Goal: Task Accomplishment & Management: Complete application form

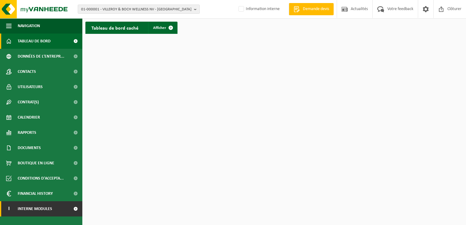
click at [60, 205] on link "I Interne modules" at bounding box center [41, 208] width 82 height 15
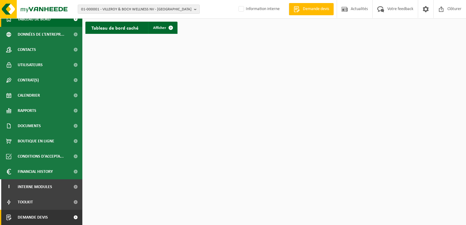
click at [63, 216] on link "Demande devis" at bounding box center [41, 217] width 82 height 15
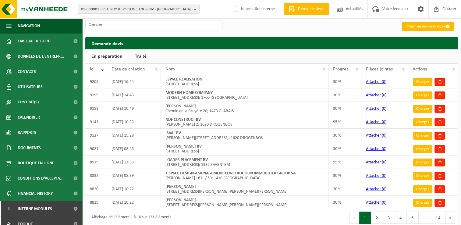
click at [433, 26] on link "Créer un nouveau devis" at bounding box center [428, 26] width 52 height 9
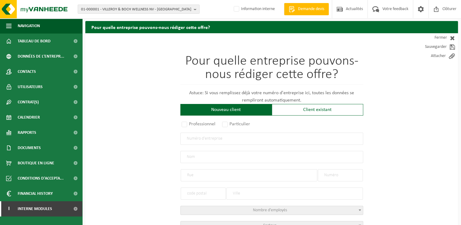
scroll to position [30, 0]
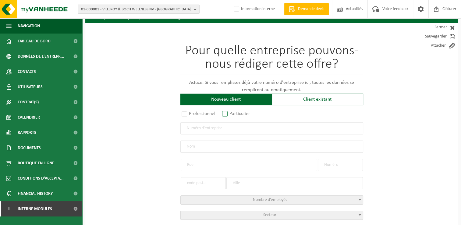
click at [228, 113] on label "Particulier" at bounding box center [236, 113] width 31 height 9
click at [231, 143] on input "Particulier" at bounding box center [233, 145] width 4 height 4
radio input "true"
select select "P"
select select "1707"
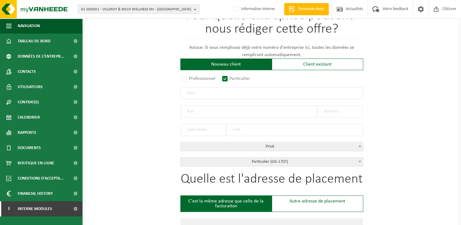
scroll to position [91, 0]
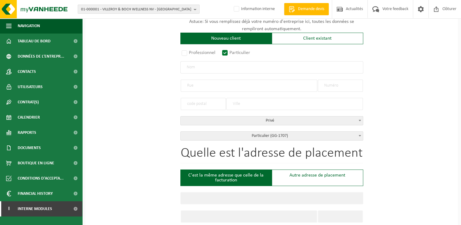
click at [192, 66] on input "text" at bounding box center [271, 67] width 183 height 12
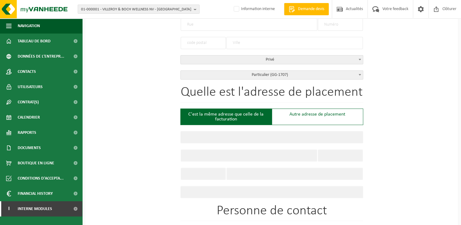
scroll to position [122, 0]
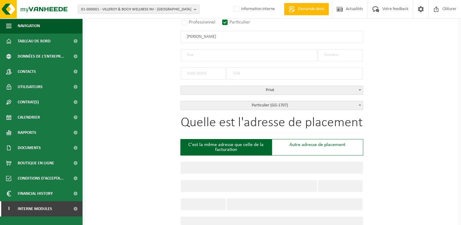
type input "Pavel Kylian"
click at [201, 56] on input "text" at bounding box center [249, 55] width 137 height 12
type input "Avenue des hirondelles"
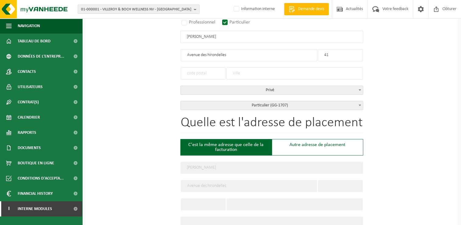
type input "41"
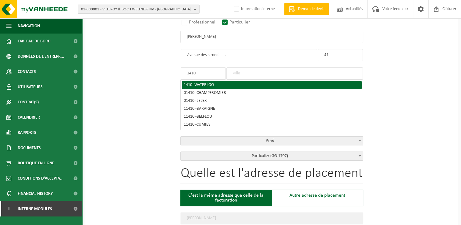
type input "1410"
click at [194, 85] on div "1410 - WATERLOO" at bounding box center [272, 85] width 176 height 4
type input "WATERLOO"
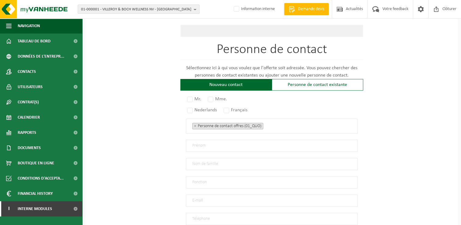
scroll to position [365, 0]
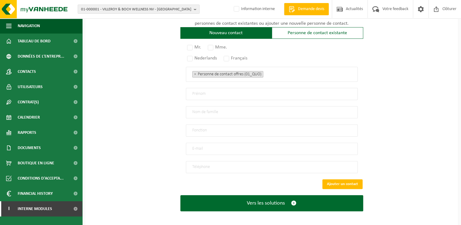
click at [201, 144] on input "email" at bounding box center [272, 149] width 172 height 12
type input "pavel.k.i@hotmail.com"
click at [190, 45] on label "Mr." at bounding box center [194, 47] width 17 height 9
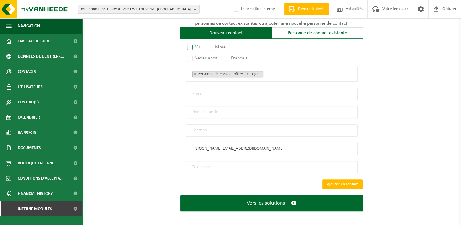
radio input "true"
click at [231, 56] on label "Français" at bounding box center [235, 58] width 27 height 9
radio input "true"
click at [206, 90] on input "text" at bounding box center [272, 94] width 172 height 12
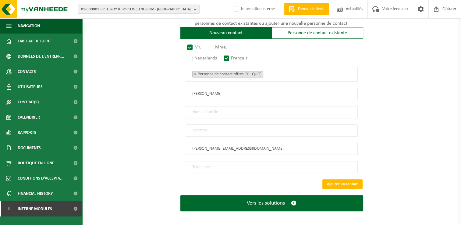
type input "Pavel"
click at [234, 128] on input "text" at bounding box center [272, 130] width 172 height 12
type input "Particulier"
click at [232, 164] on input "tel" at bounding box center [272, 167] width 172 height 12
click at [207, 163] on input "tel" at bounding box center [272, 167] width 172 height 12
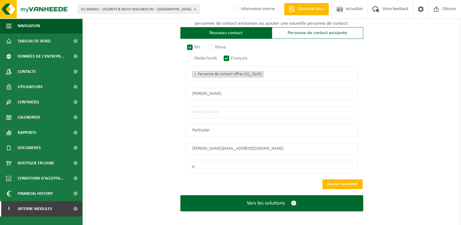
paste input "491 89 78 23"
type input "+32 491 89 78 23"
click at [199, 108] on input "text" at bounding box center [272, 112] width 172 height 12
click at [194, 109] on input "Kyilian" at bounding box center [272, 112] width 172 height 12
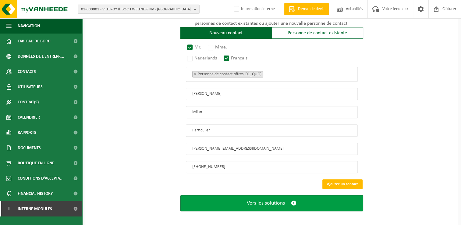
type input "Kylian"
click at [275, 200] on span "Vers les solutions" at bounding box center [266, 203] width 38 height 6
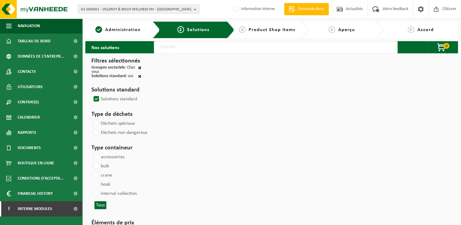
click at [207, 48] on input "text" at bounding box center [276, 47] width 244 height 12
type input "000291"
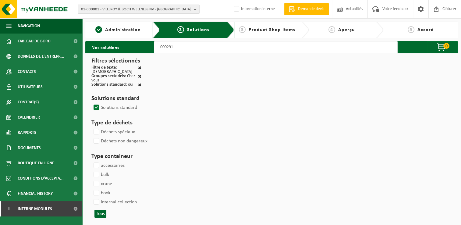
select select
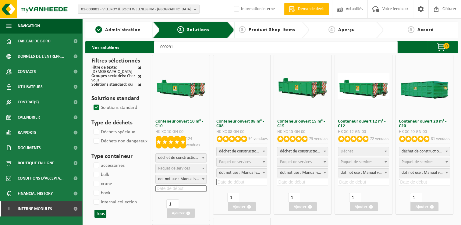
select select
select select "197"
select select
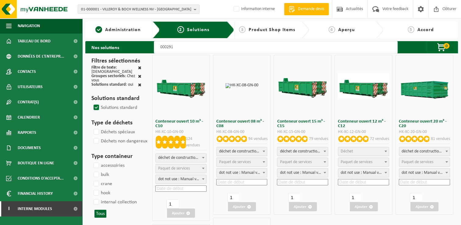
select select
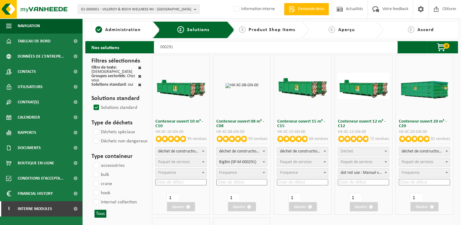
select select
select select "25"
select select
select select "197"
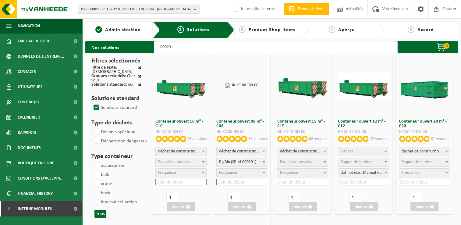
select select
select select "197"
select select
select select "25"
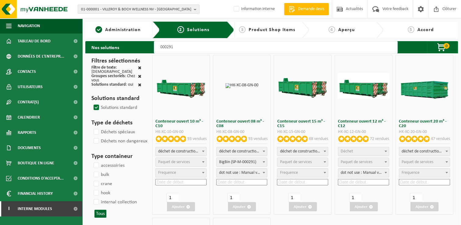
click at [186, 160] on span "Paquet de services" at bounding box center [174, 162] width 32 height 5
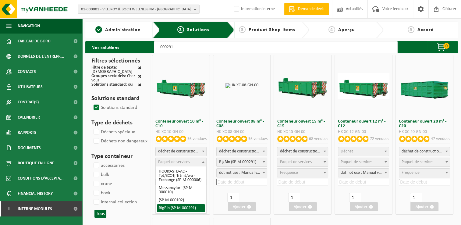
select select "197"
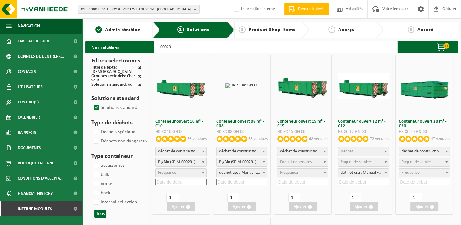
select select "25"
click at [176, 183] on input at bounding box center [180, 182] width 51 height 6
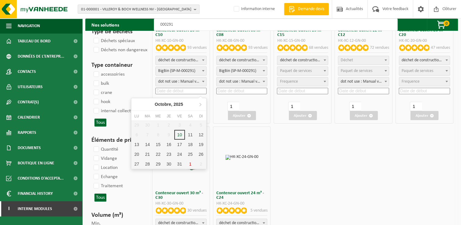
scroll to position [91, 0]
click at [177, 134] on div "10" at bounding box center [179, 135] width 11 height 10
type input "2025-10-10"
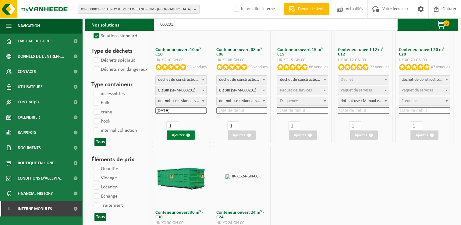
scroll to position [61, 0]
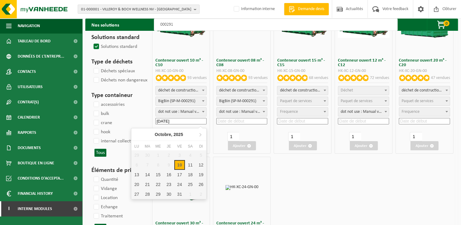
drag, startPoint x: 191, startPoint y: 119, endPoint x: 126, endPoint y: 121, distance: 64.3
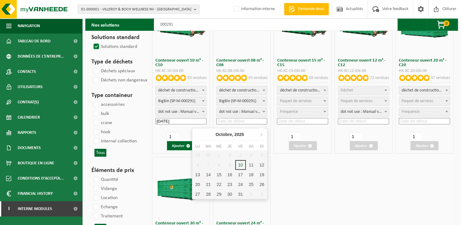
click at [245, 121] on input at bounding box center [241, 121] width 51 height 6
click at [240, 164] on div "10" at bounding box center [240, 165] width 11 height 10
type input "2025-10-10"
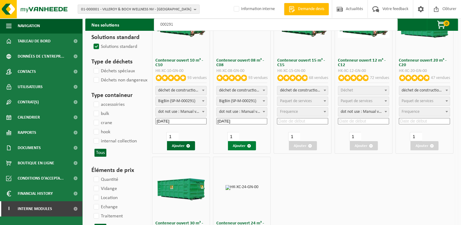
click at [244, 146] on button "Ajouter" at bounding box center [242, 145] width 28 height 9
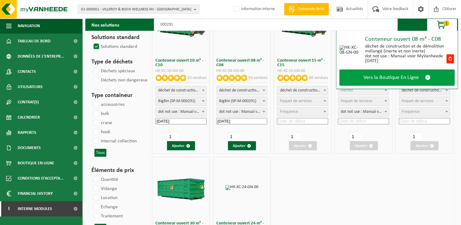
click at [372, 77] on span "Vers la Boutique En Ligne" at bounding box center [391, 77] width 55 height 6
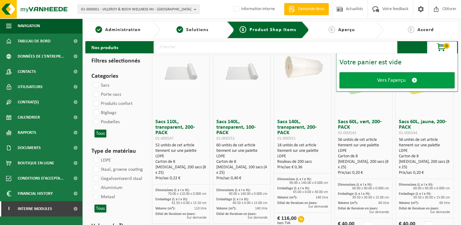
click at [388, 79] on span "Vers l'aperçu" at bounding box center [391, 80] width 28 height 6
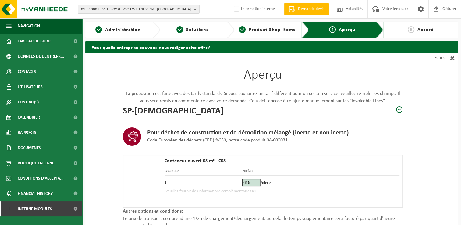
click at [217, 196] on textarea at bounding box center [282, 195] width 235 height 15
paste textarea "491 89 78 23"
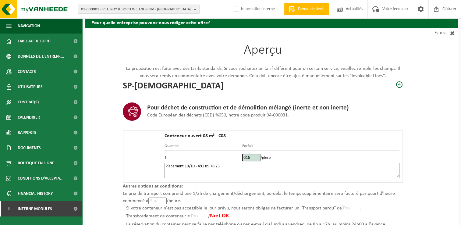
scroll to position [61, 0]
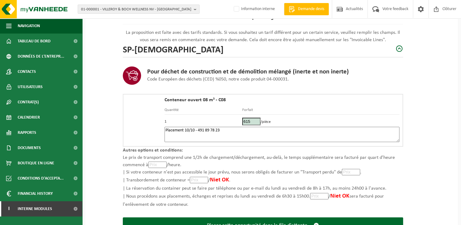
click at [197, 129] on textarea "Placement 10/10 - 491 89 78 23" at bounding box center [282, 134] width 235 height 15
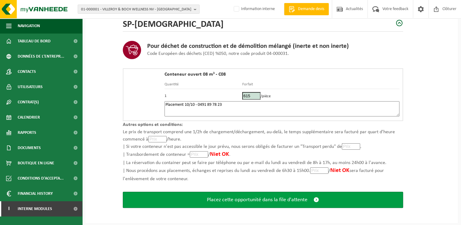
type textarea "Placement 10/10 - 0491 89 78 23"
click at [281, 197] on span "Placez cette opportunité dans la file d'attente" at bounding box center [257, 200] width 101 height 6
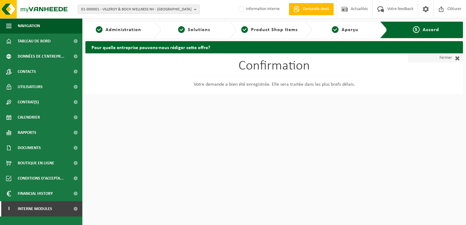
click at [456, 58] on span at bounding box center [456, 58] width 8 height 6
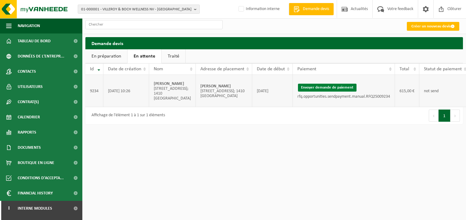
click at [326, 89] on button "Envoyer demande de paiement" at bounding box center [327, 88] width 59 height 8
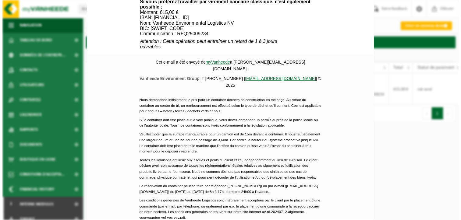
scroll to position [274, 0]
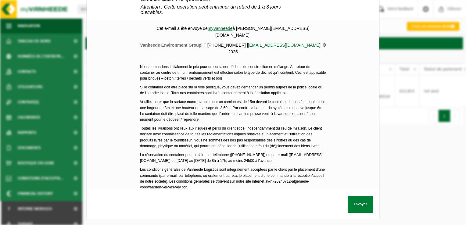
click at [360, 199] on button "Envoyer" at bounding box center [360, 204] width 26 height 17
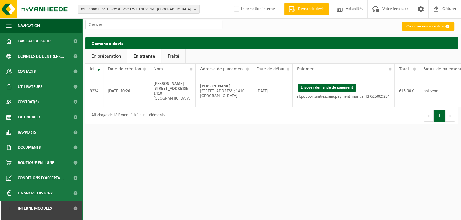
scroll to position [0, 21]
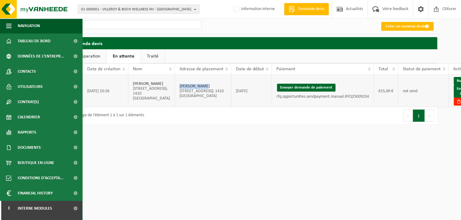
drag, startPoint x: 187, startPoint y: 88, endPoint x: 161, endPoint y: 90, distance: 26.3
click at [175, 90] on td "Pavel Kylian Avenue des hirondelles 41; 1410 WATERLOO" at bounding box center [203, 91] width 56 height 32
copy strong "Pavel Kylian"
click at [454, 94] on link "Envoyer à AX" at bounding box center [464, 91] width 20 height 13
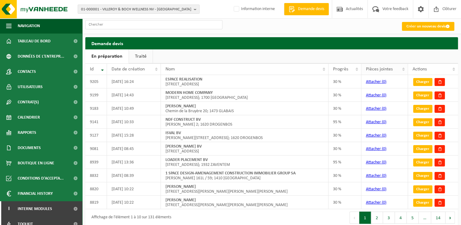
drag, startPoint x: 425, startPoint y: 50, endPoint x: 366, endPoint y: 72, distance: 63.1
click at [425, 50] on ul "En préparation Traité" at bounding box center [271, 56] width 373 height 14
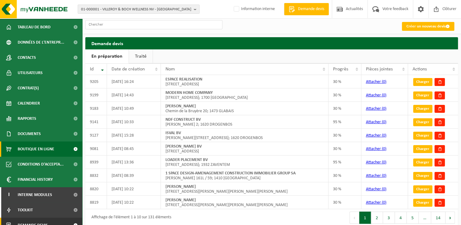
scroll to position [22, 0]
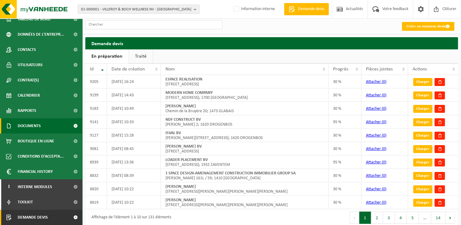
click at [42, 128] on link "Documents" at bounding box center [41, 125] width 82 height 15
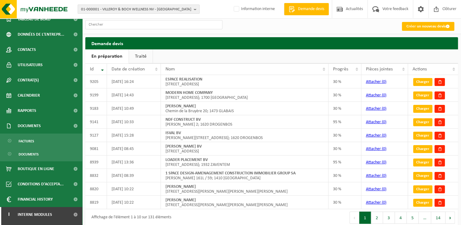
click at [124, 10] on span "01-000001 - VILLEROY & BOCH WELLNESS NV - ROESELARE" at bounding box center [136, 9] width 110 height 9
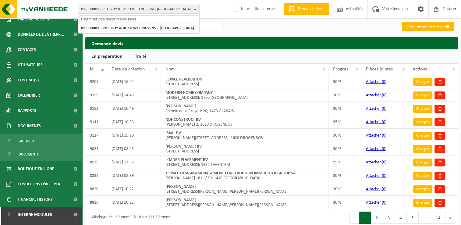
click at [120, 20] on input "text" at bounding box center [138, 19] width 119 height 8
click at [115, 16] on input "text" at bounding box center [138, 19] width 119 height 8
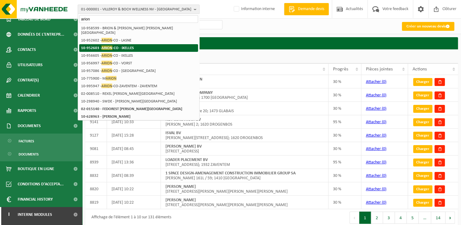
type input "arion"
click at [115, 45] on strong "10-952603 - ARION -CO - IXELLES" at bounding box center [107, 47] width 53 height 5
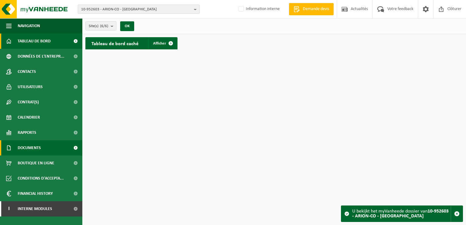
click at [48, 149] on link "Documents" at bounding box center [41, 147] width 82 height 15
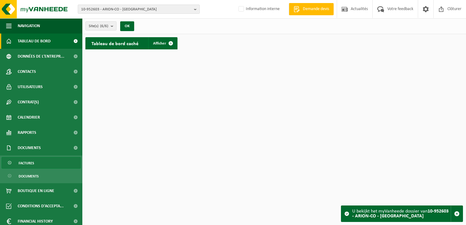
click at [40, 165] on link "Factures" at bounding box center [41, 163] width 79 height 12
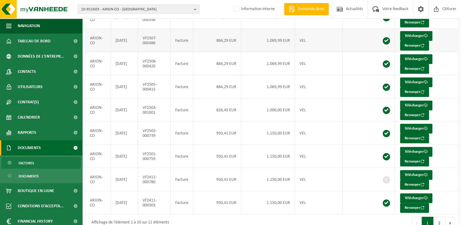
scroll to position [118, 0]
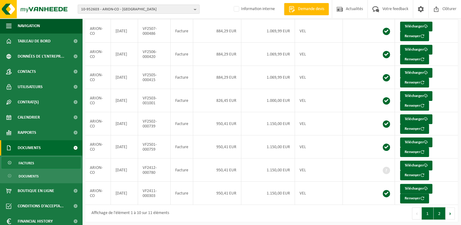
click at [441, 212] on button "2" at bounding box center [440, 213] width 12 height 12
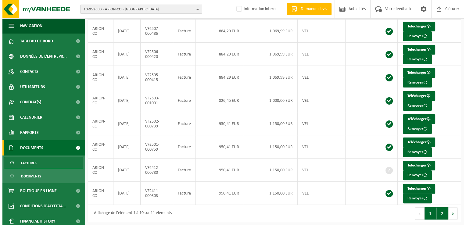
scroll to position [0, 0]
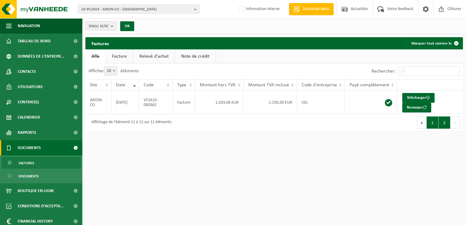
click at [430, 123] on button "1" at bounding box center [432, 122] width 12 height 12
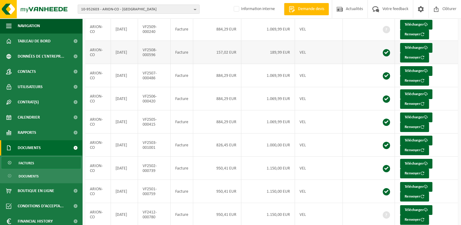
scroll to position [118, 0]
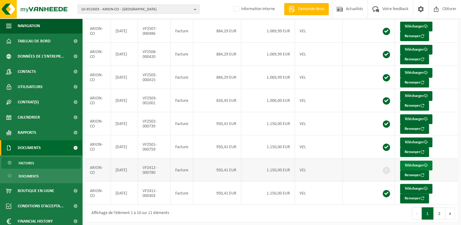
click at [413, 162] on link "Télécharger" at bounding box center [416, 166] width 32 height 10
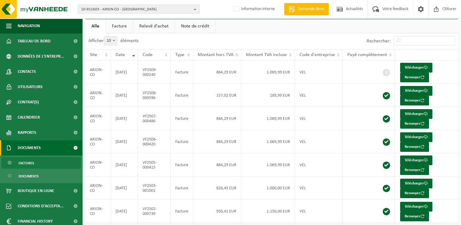
scroll to position [26, 0]
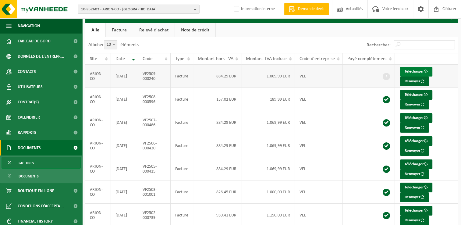
click at [422, 72] on link "Télécharger" at bounding box center [416, 72] width 32 height 10
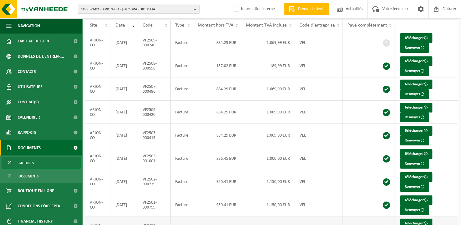
scroll to position [118, 0]
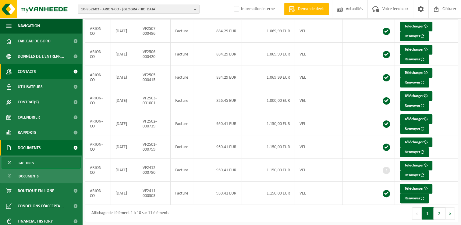
click at [25, 73] on span "Contacts" at bounding box center [27, 71] width 18 height 15
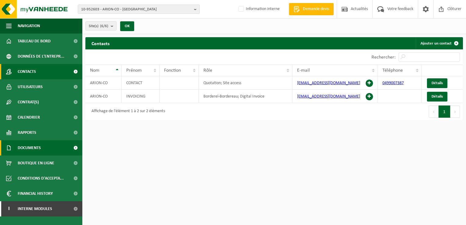
click at [28, 150] on span "Documents" at bounding box center [29, 147] width 23 height 15
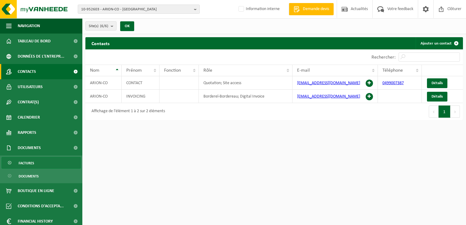
click at [40, 159] on link "Factures" at bounding box center [41, 163] width 79 height 12
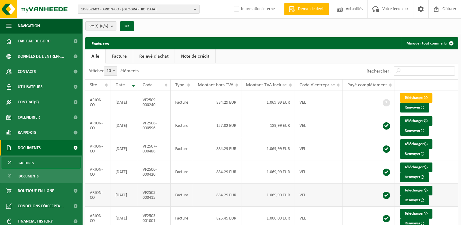
scroll to position [118, 0]
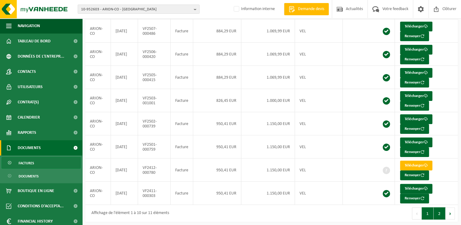
click at [440, 212] on button "2" at bounding box center [440, 213] width 12 height 12
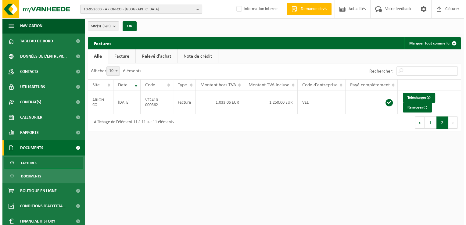
scroll to position [0, 0]
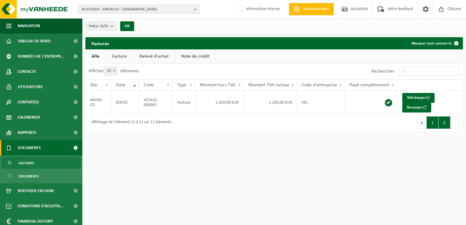
click at [432, 122] on button "1" at bounding box center [432, 122] width 12 height 12
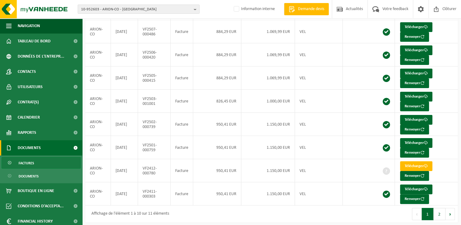
scroll to position [118, 0]
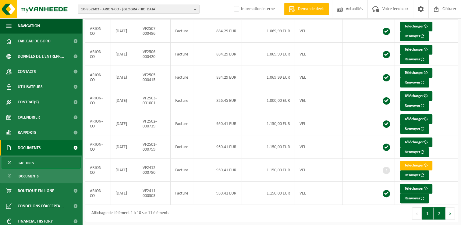
click at [442, 213] on button "2" at bounding box center [440, 213] width 12 height 12
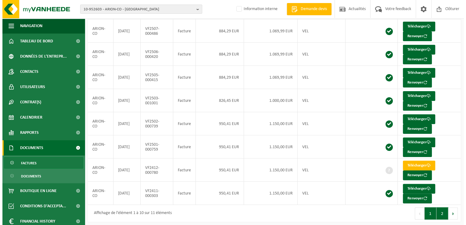
scroll to position [0, 0]
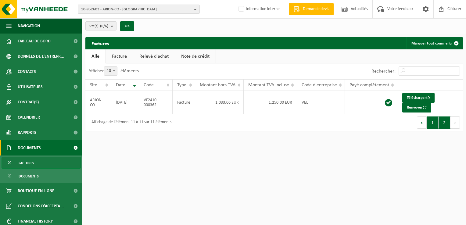
click at [430, 120] on button "1" at bounding box center [432, 122] width 12 height 12
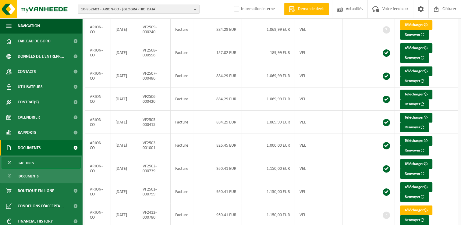
scroll to position [118, 0]
